Goal: Task Accomplishment & Management: Complete application form

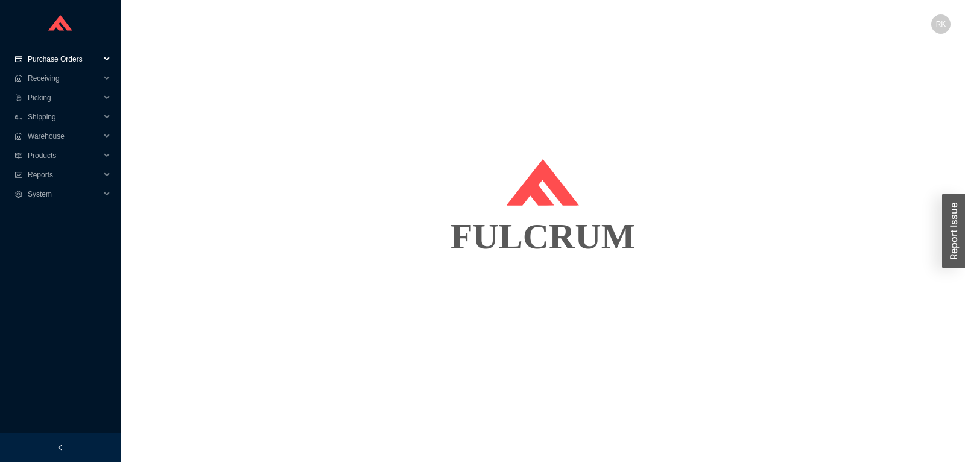
click at [71, 57] on span "Purchase Orders" at bounding box center [64, 58] width 72 height 19
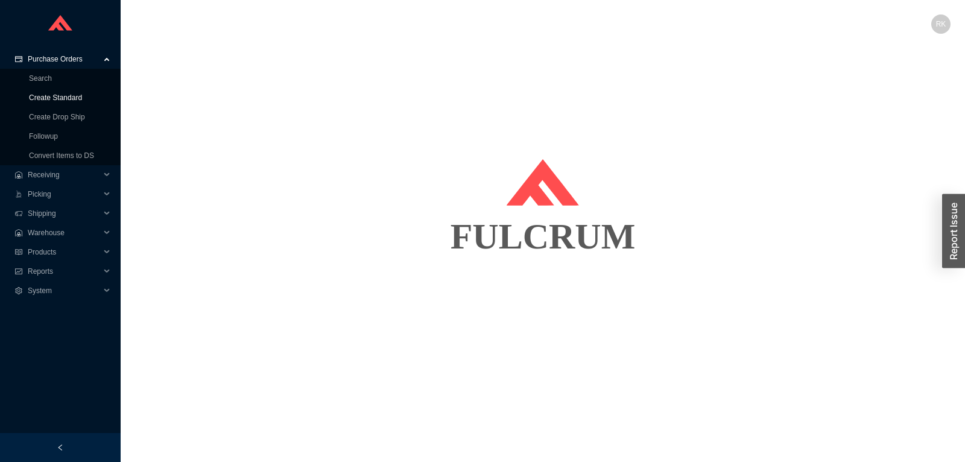
click at [53, 96] on link "Create Standard" at bounding box center [55, 97] width 53 height 8
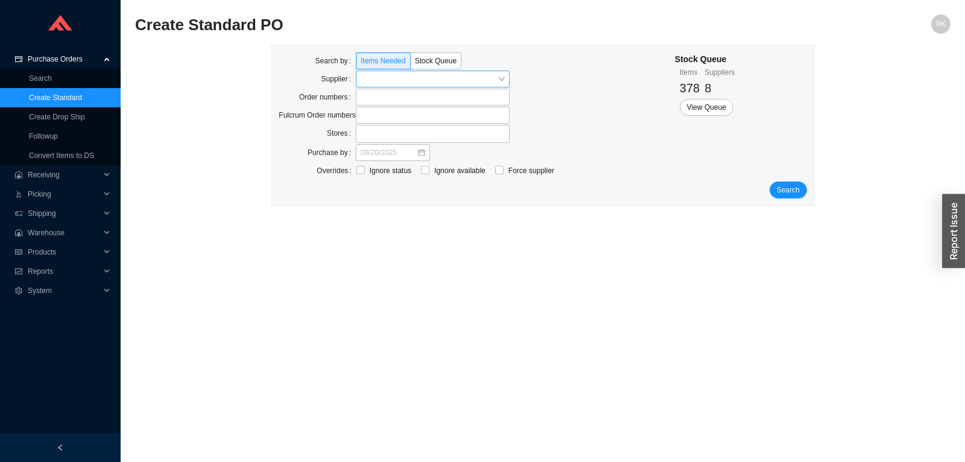
click at [381, 80] on input "search" at bounding box center [429, 79] width 137 height 16
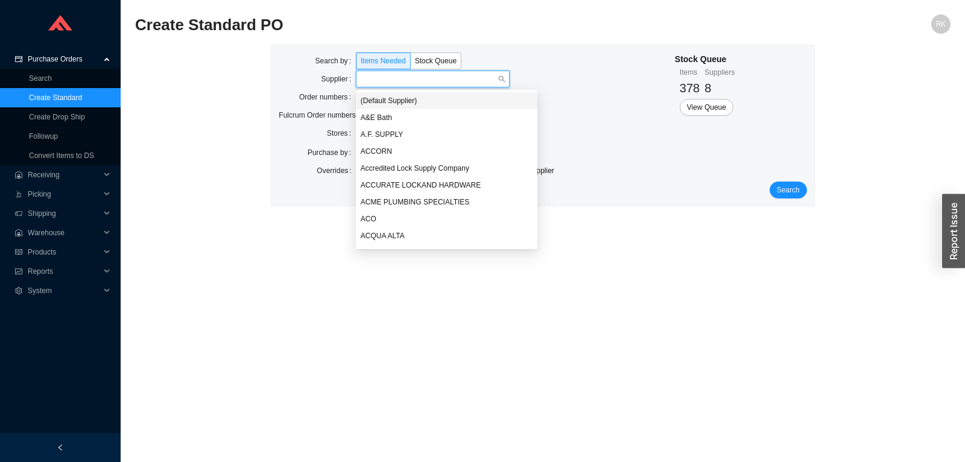
click at [374, 94] on div "(Default Supplier)" at bounding box center [447, 100] width 182 height 17
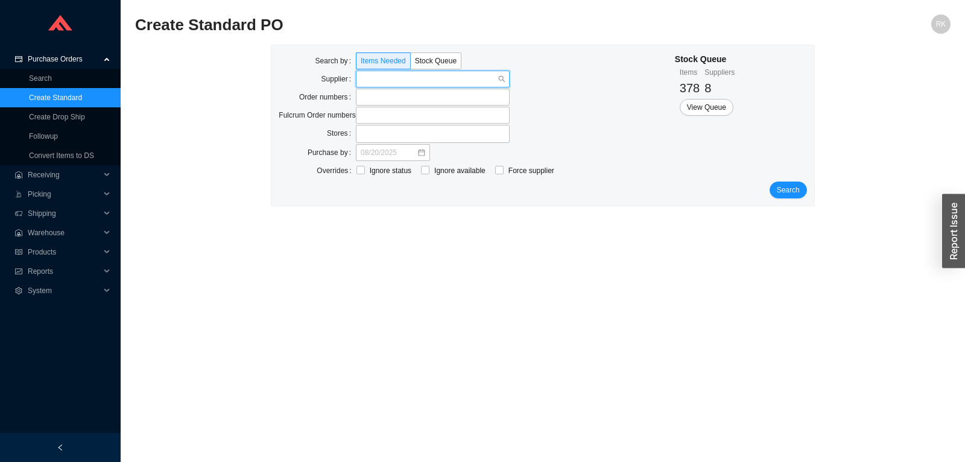
click at [451, 81] on input "search" at bounding box center [429, 79] width 137 height 16
type input "a"
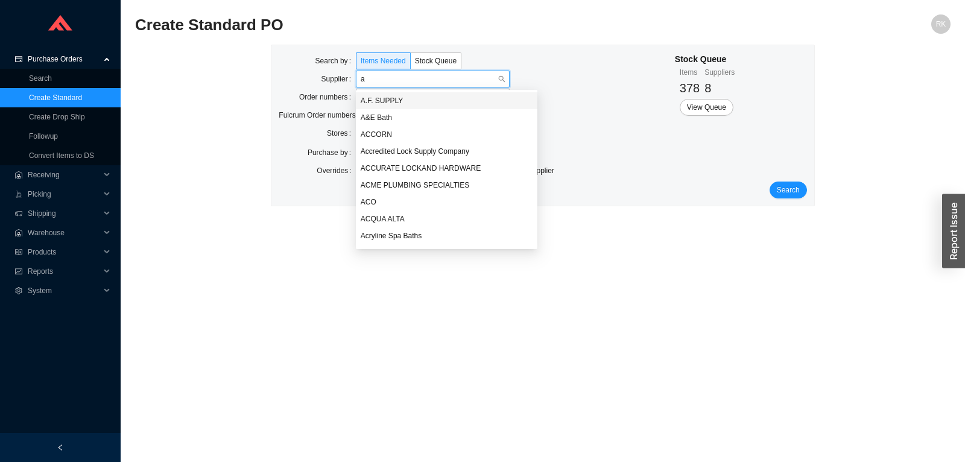
click at [385, 100] on div "A.F. SUPPLY" at bounding box center [447, 100] width 172 height 11
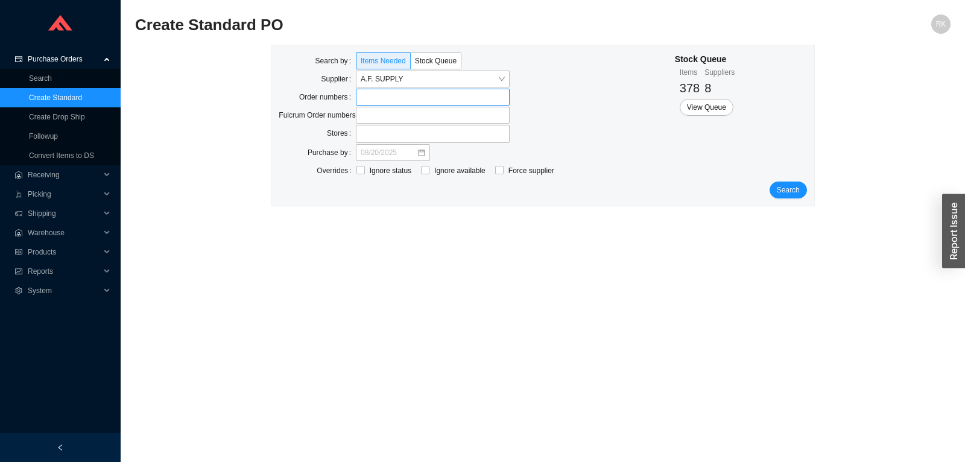
click at [378, 98] on label at bounding box center [433, 97] width 154 height 17
click at [366, 98] on input at bounding box center [362, 96] width 8 height 13
click at [795, 193] on span "Search" at bounding box center [788, 191] width 23 height 12
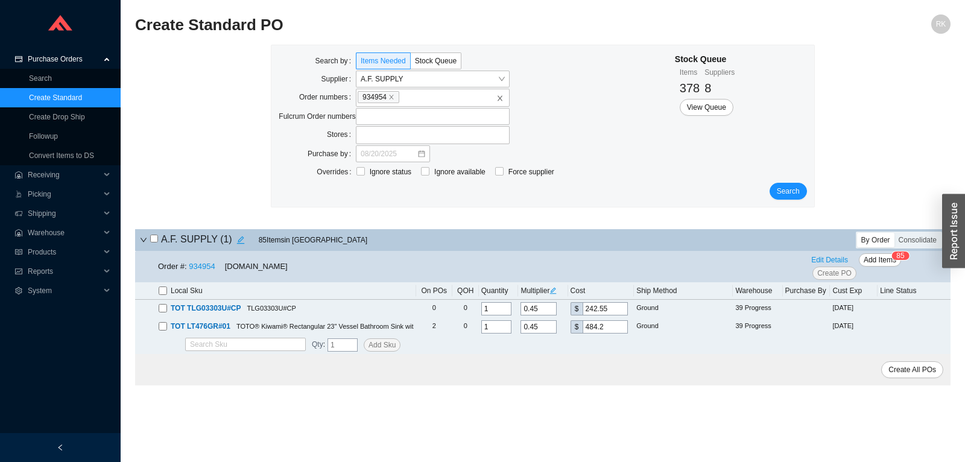
click at [153, 239] on input "checkbox" at bounding box center [154, 239] width 8 height 8
checkbox input "true"
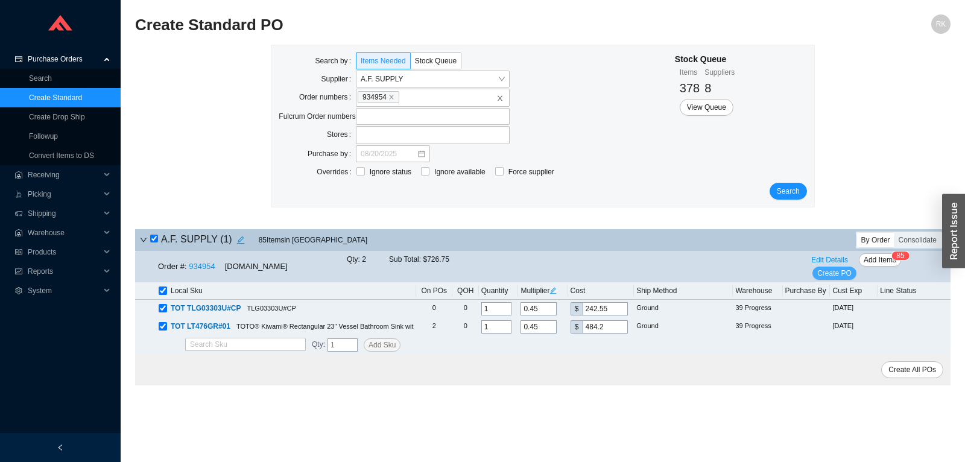
click at [836, 271] on span "Create PO" at bounding box center [834, 273] width 34 height 12
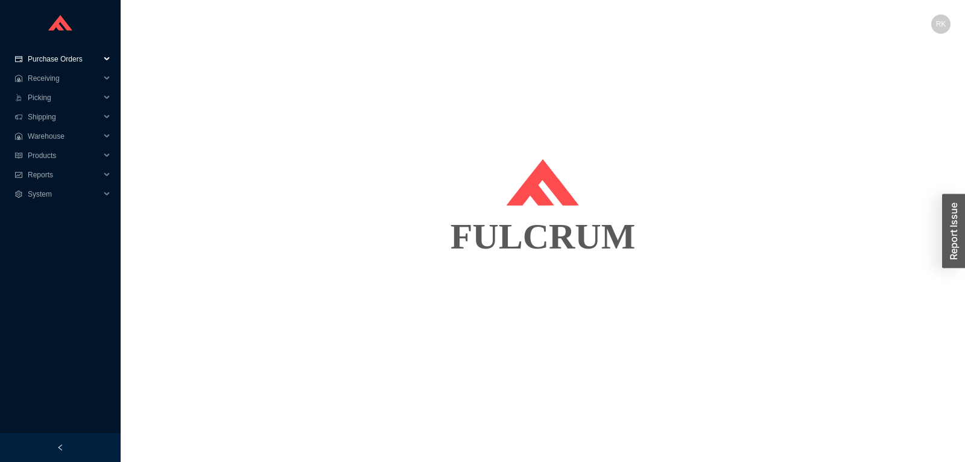
click at [71, 54] on span "Purchase Orders" at bounding box center [64, 58] width 72 height 19
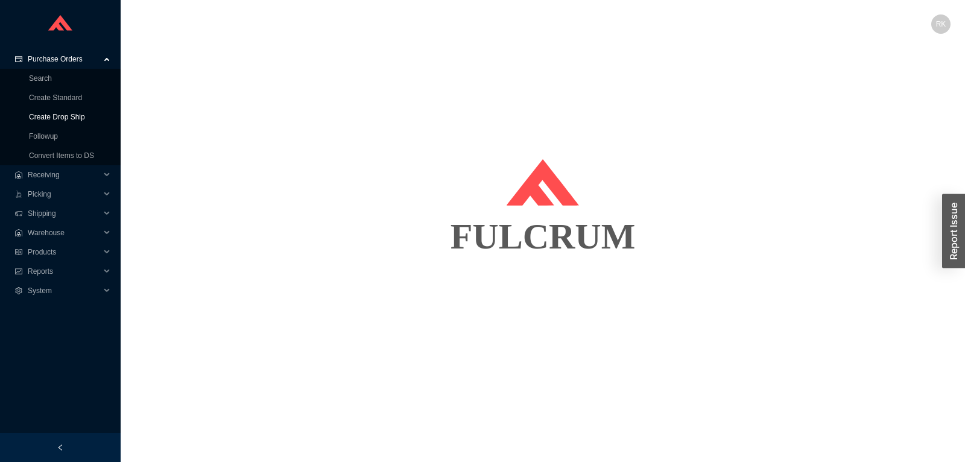
click at [63, 119] on link "Create Drop Ship" at bounding box center [57, 117] width 56 height 8
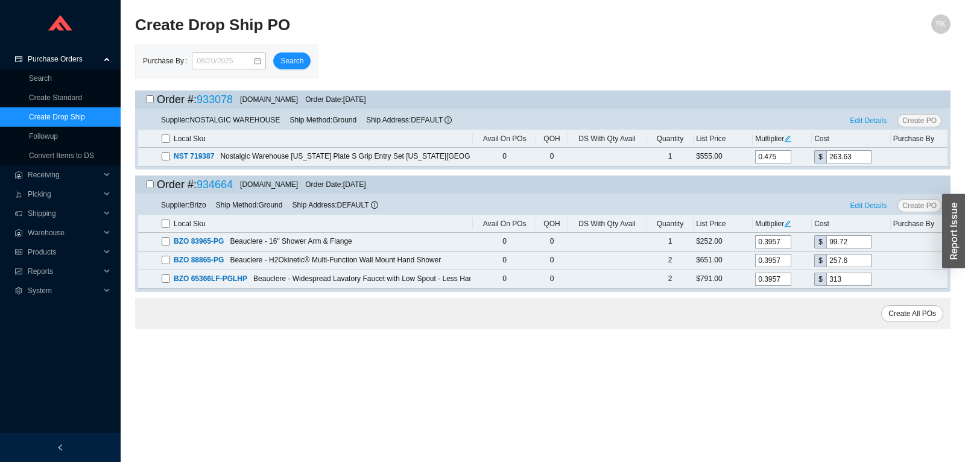
click at [150, 103] on input "checkbox" at bounding box center [150, 99] width 8 height 8
checkbox input "true"
click at [912, 119] on span "Create PO" at bounding box center [919, 121] width 34 height 12
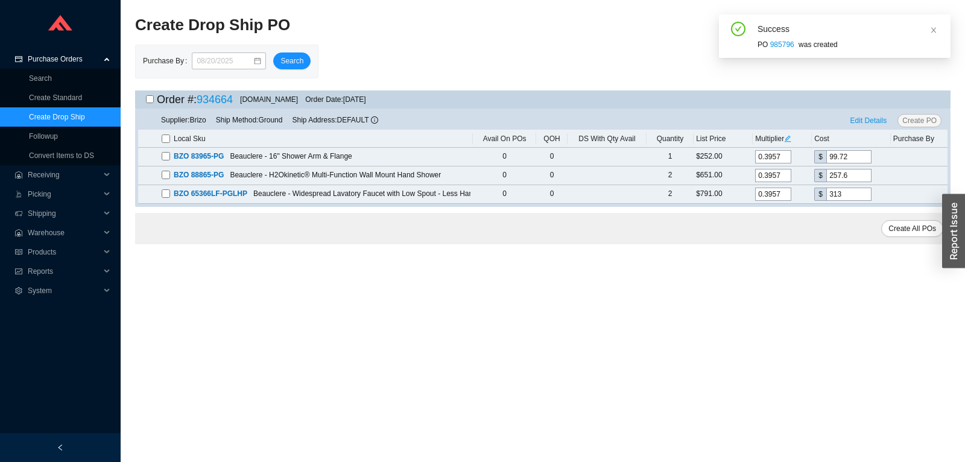
click at [150, 99] on input "checkbox" at bounding box center [150, 99] width 8 height 8
checkbox input "true"
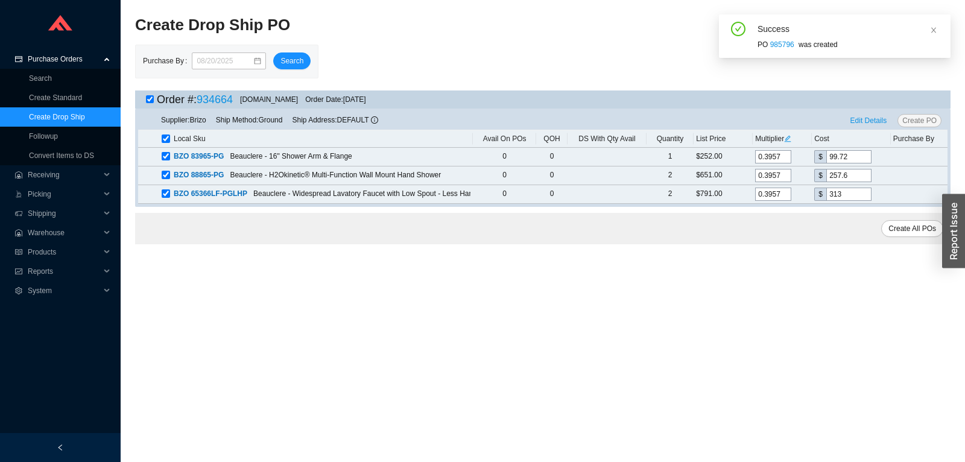
checkbox input "true"
click at [854, 122] on span "Edit Details" at bounding box center [868, 121] width 37 height 12
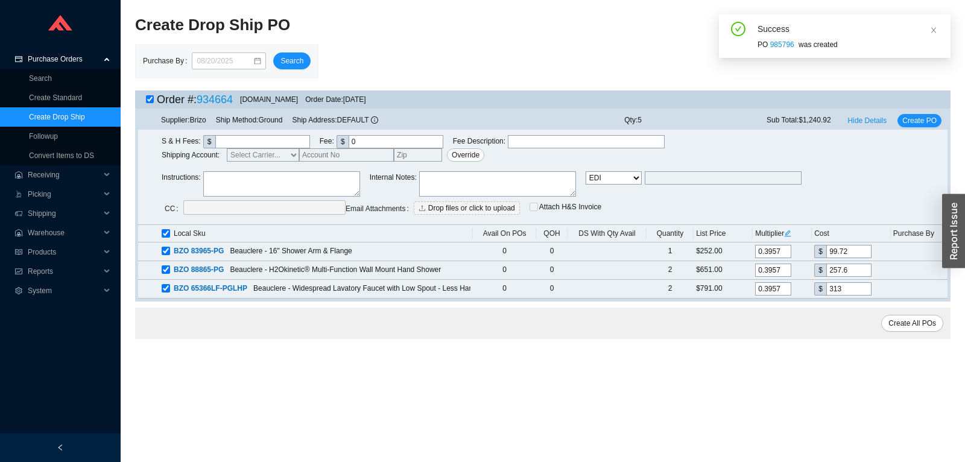
click at [585, 171] on select "Email Email Buyer EDI Do Not Send" at bounding box center [613, 177] width 56 height 13
select select "5"
click option "Email Buyer" at bounding box center [0, 0] width 0 height 0
type input "rikki@qualitybath.com"
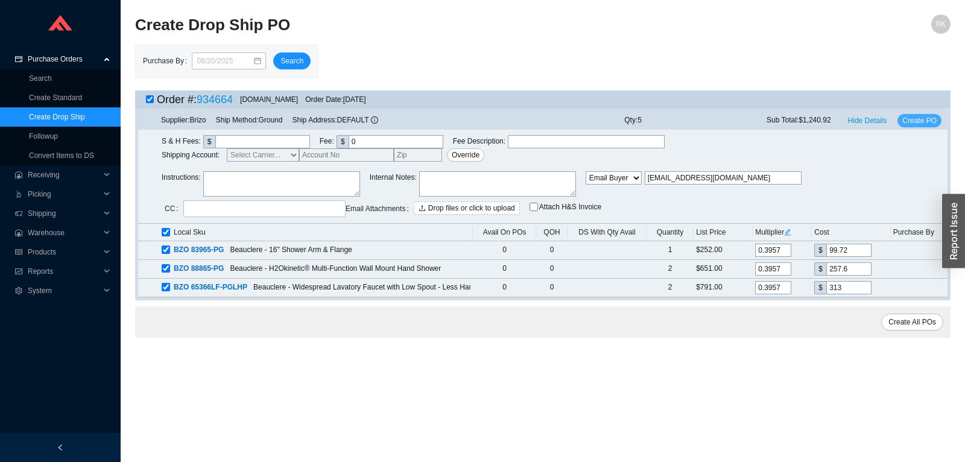
click at [924, 122] on span "Create PO" at bounding box center [919, 121] width 34 height 12
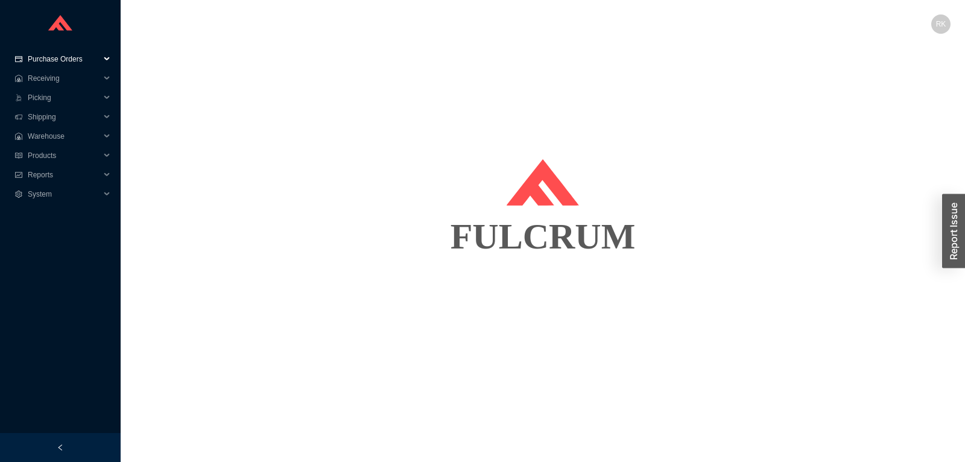
click at [65, 58] on span "Purchase Orders" at bounding box center [64, 58] width 72 height 19
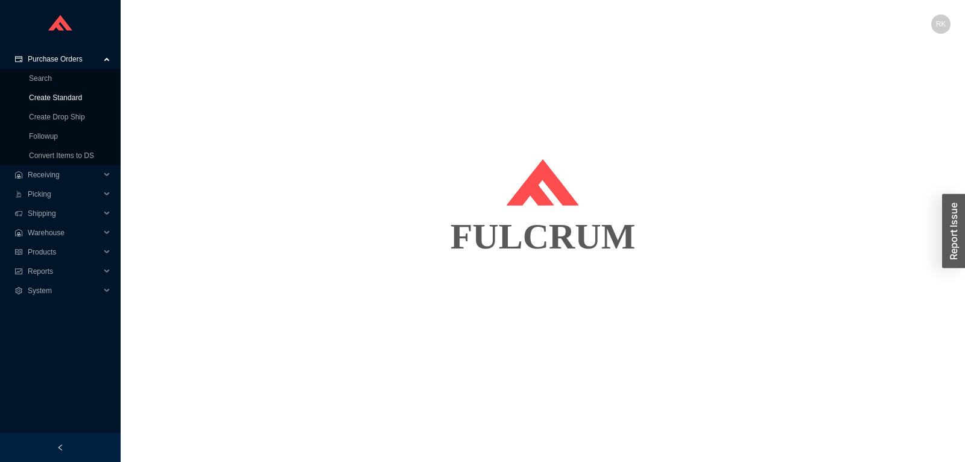
click at [61, 96] on link "Create Standard" at bounding box center [55, 97] width 53 height 8
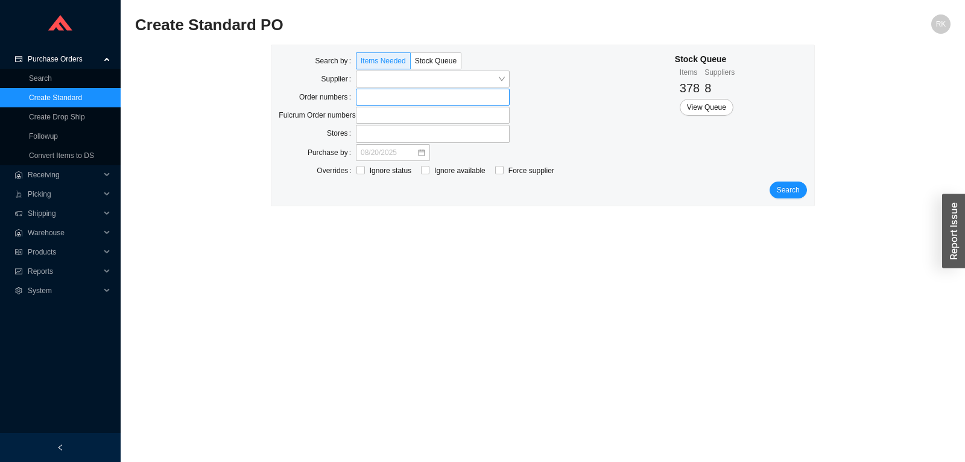
click at [371, 95] on label at bounding box center [433, 97] width 154 height 17
click at [366, 95] on input at bounding box center [362, 96] width 8 height 13
click at [808, 197] on div "Search by Items Needed Stock Queue Supplier Order numbers 926352 Fulcrum Order …" at bounding box center [542, 126] width 542 height 162
click at [804, 194] on button "Search" at bounding box center [787, 191] width 37 height 17
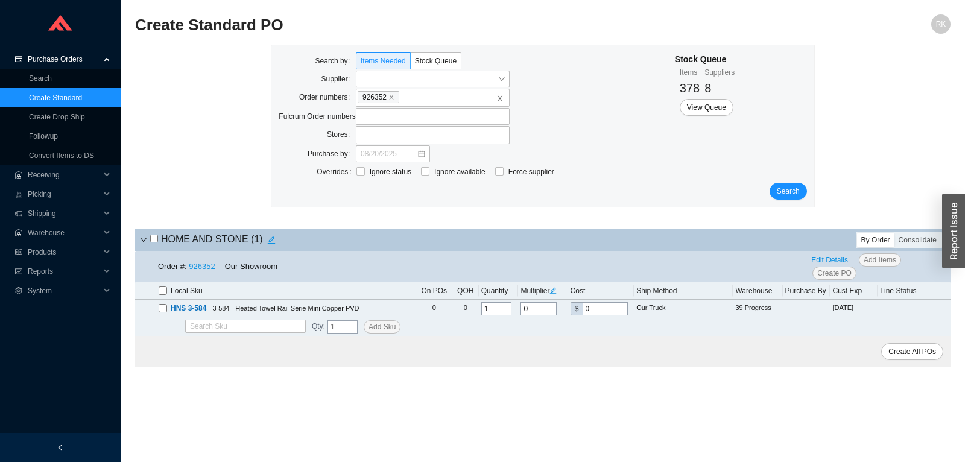
click at [155, 239] on input "checkbox" at bounding box center [154, 239] width 8 height 8
checkbox input "true"
click at [814, 262] on span "Edit Details" at bounding box center [829, 260] width 37 height 12
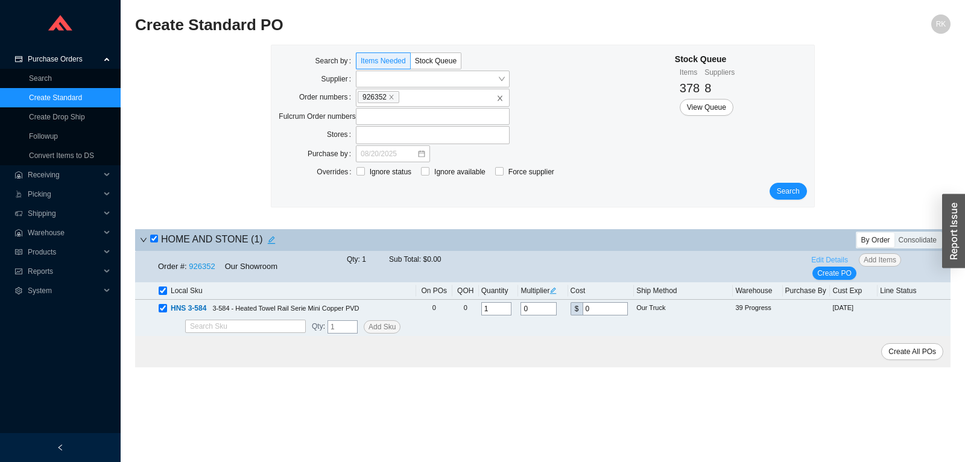
select select "1"
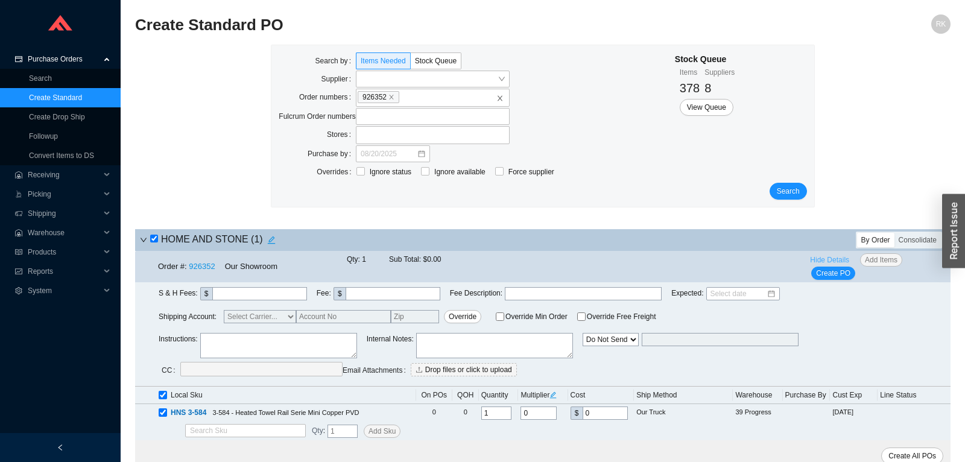
scroll to position [6, 0]
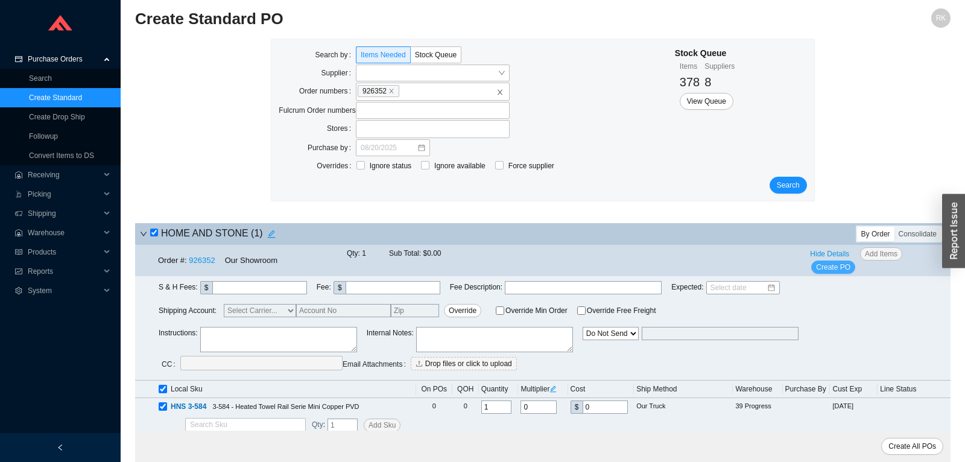
click at [836, 268] on span "Create PO" at bounding box center [833, 267] width 34 height 12
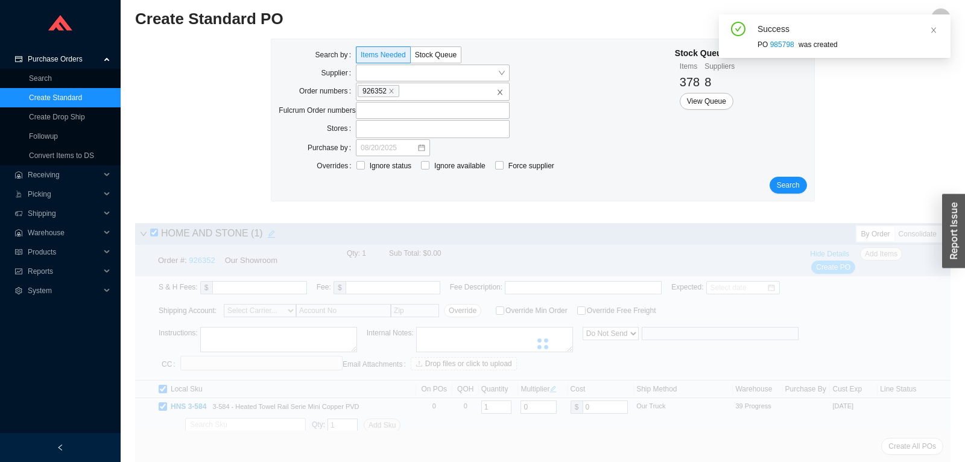
scroll to position [0, 0]
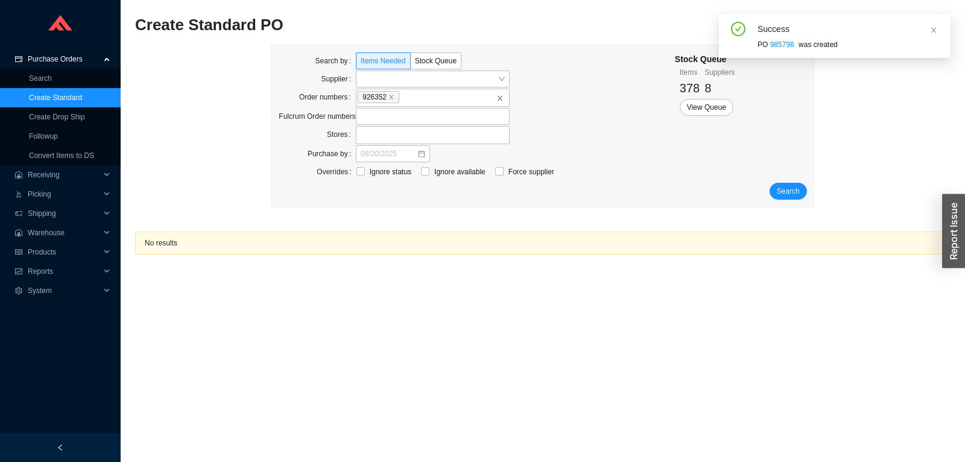
click at [761, 50] on div "PO 985798 was created" at bounding box center [848, 45] width 183 height 12
drag, startPoint x: 761, startPoint y: 50, endPoint x: 777, endPoint y: 49, distance: 15.7
click at [777, 49] on div "PO 985798 was created" at bounding box center [848, 45] width 183 height 12
copy div "PO 985798"
